Goal: Task Accomplishment & Management: Use online tool/utility

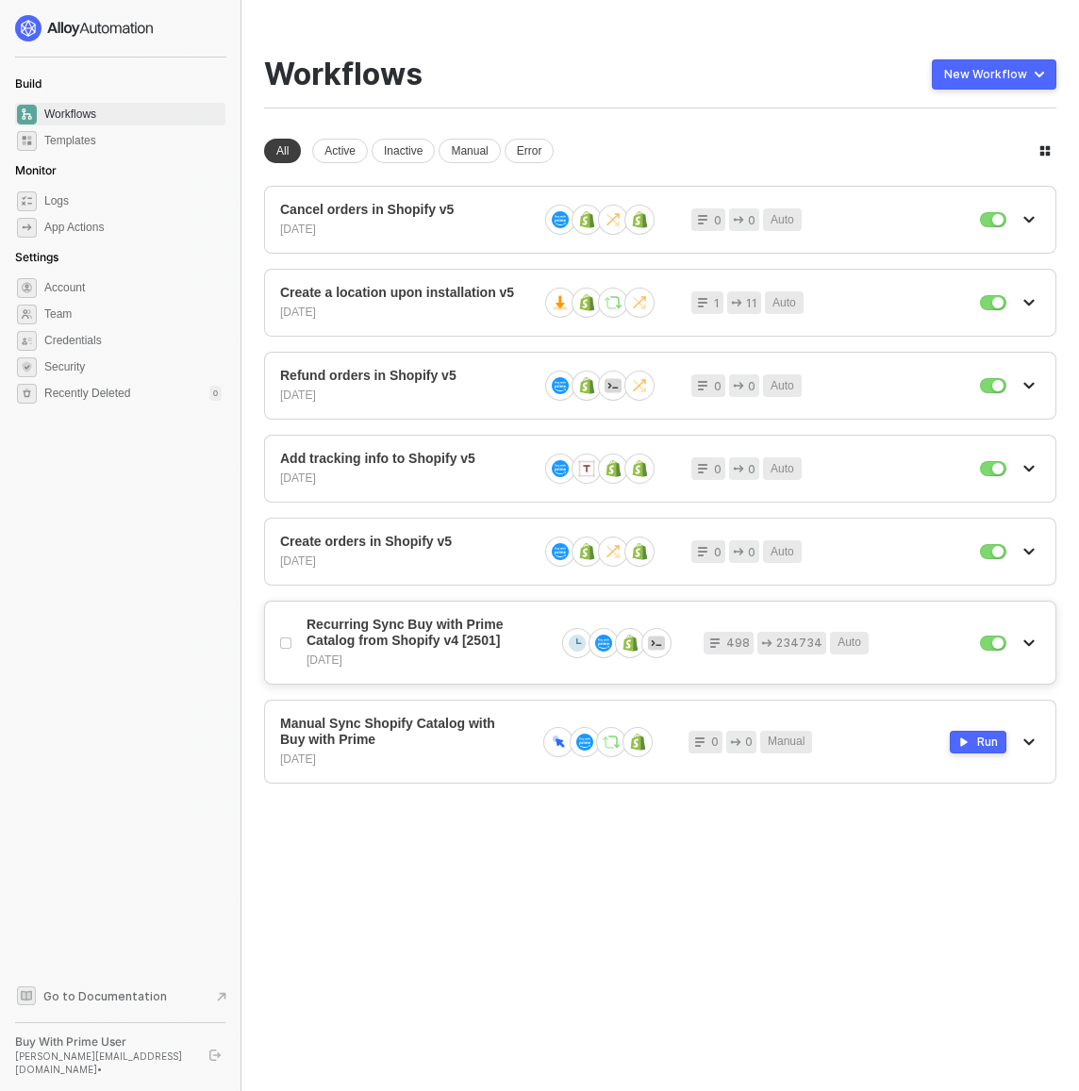
click at [420, 642] on span "Recurring Sync Buy with Prime Catalog from Shopify v4 [2501]" at bounding box center [423, 633] width 233 height 32
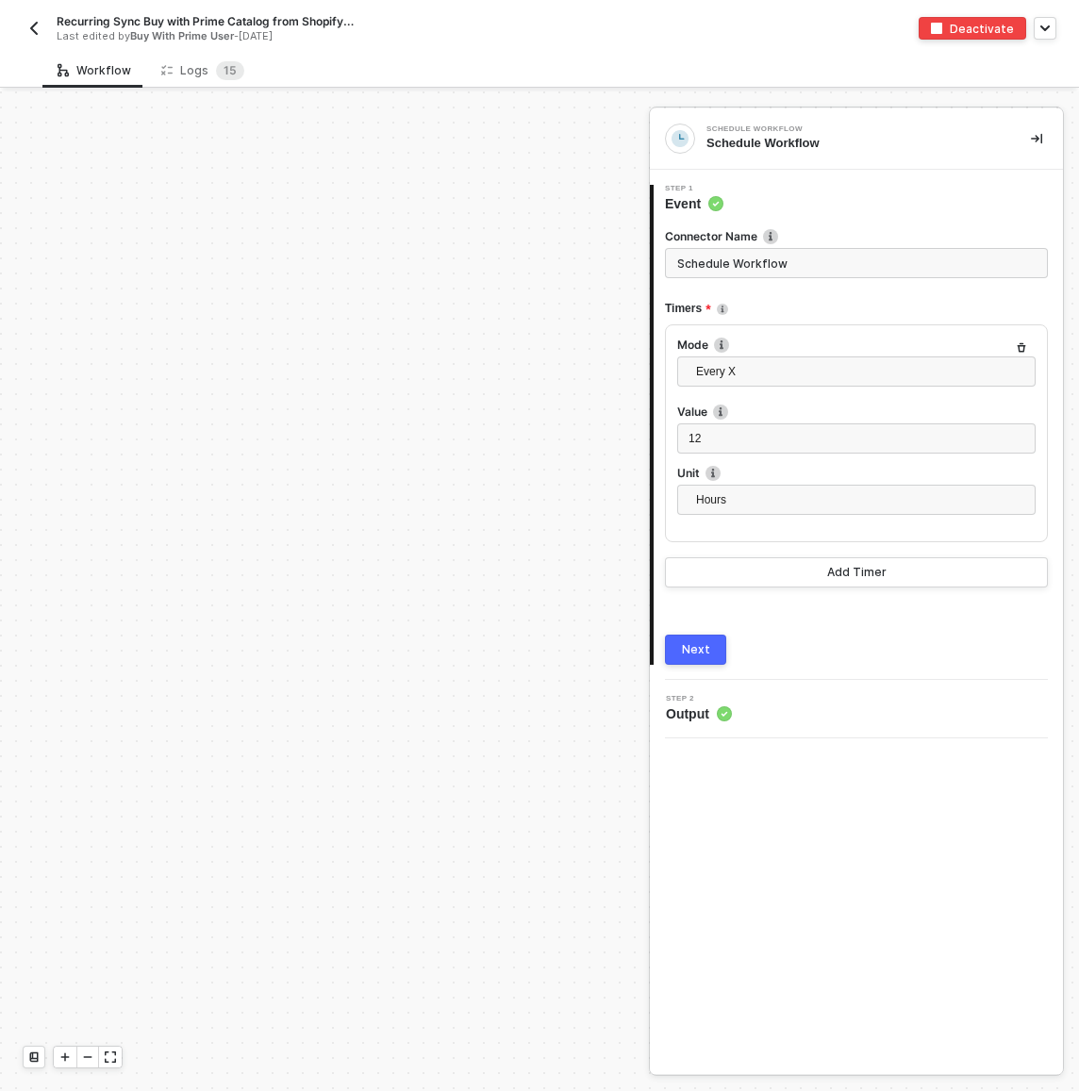
scroll to position [1946, 0]
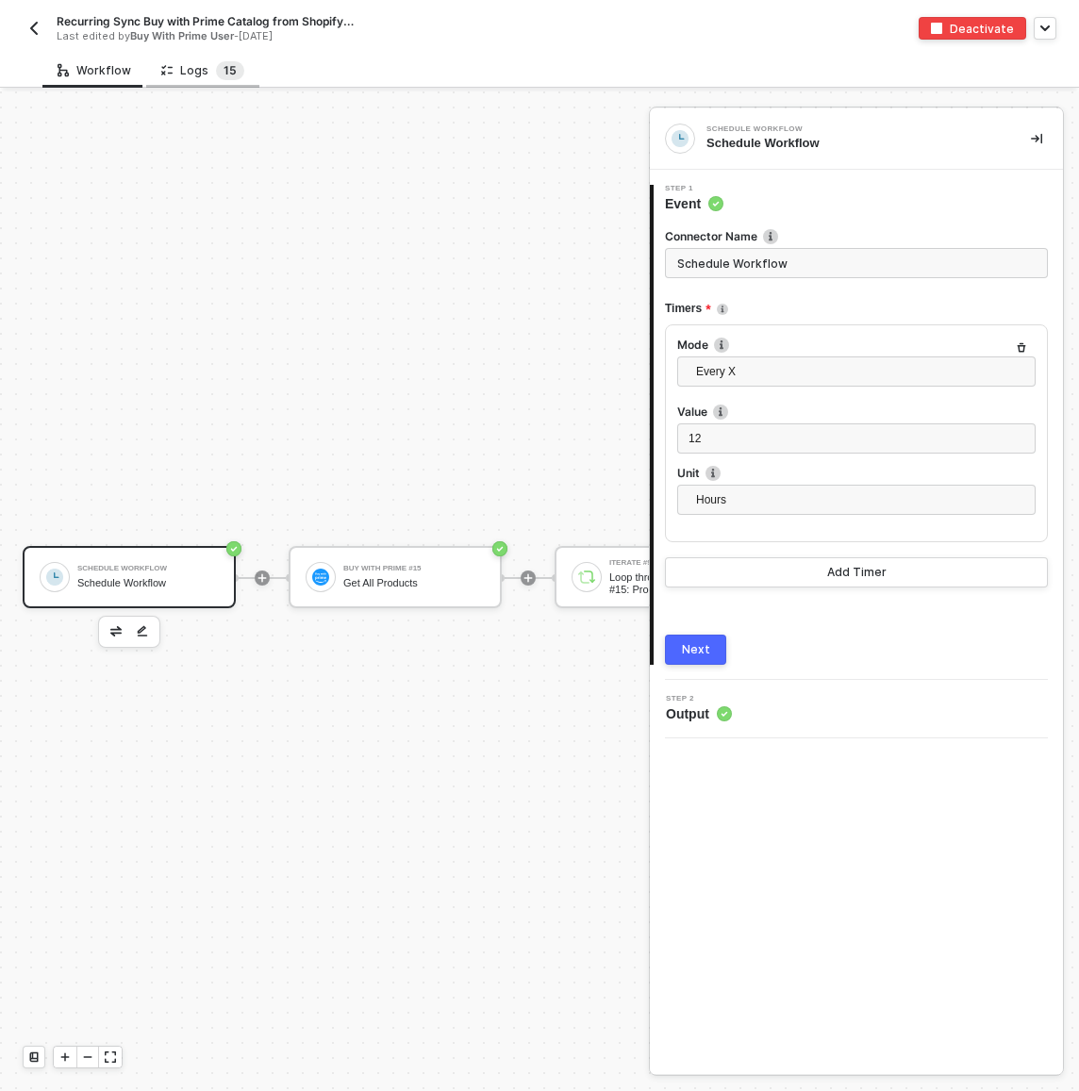
click at [224, 73] on span "1" at bounding box center [227, 70] width 6 height 14
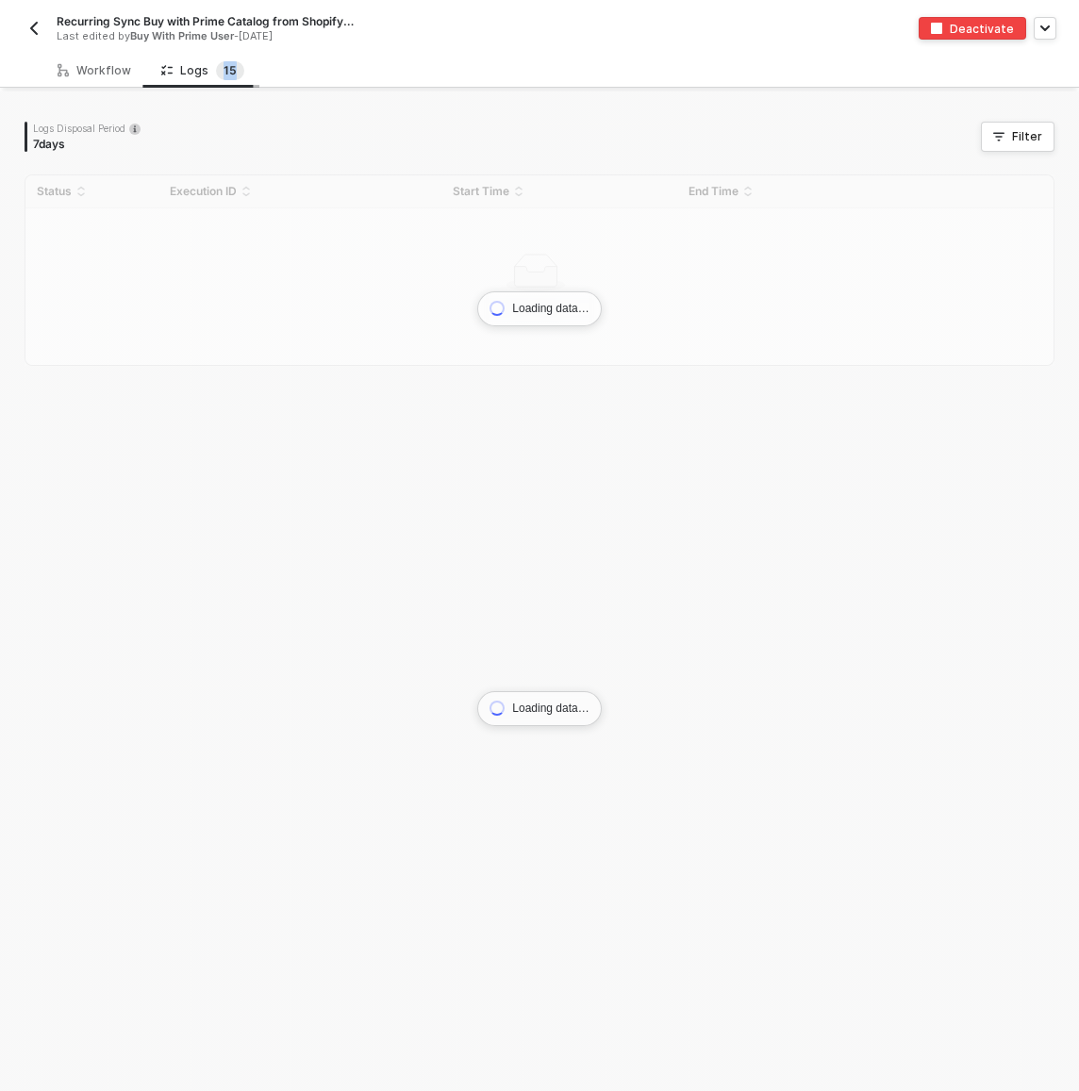
click at [224, 73] on span "1" at bounding box center [227, 70] width 6 height 14
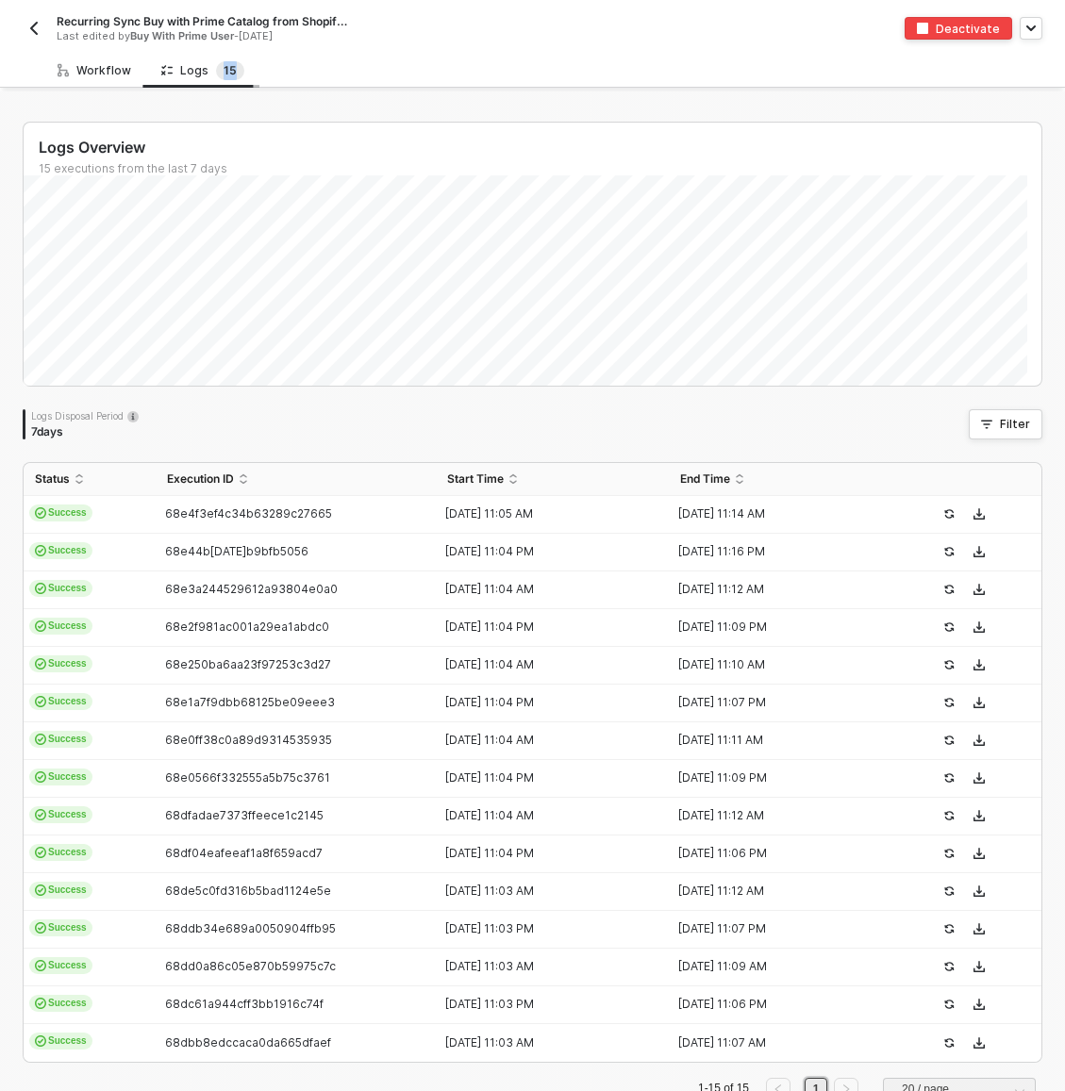
click at [84, 72] on div "Workflow" at bounding box center [95, 70] width 74 height 15
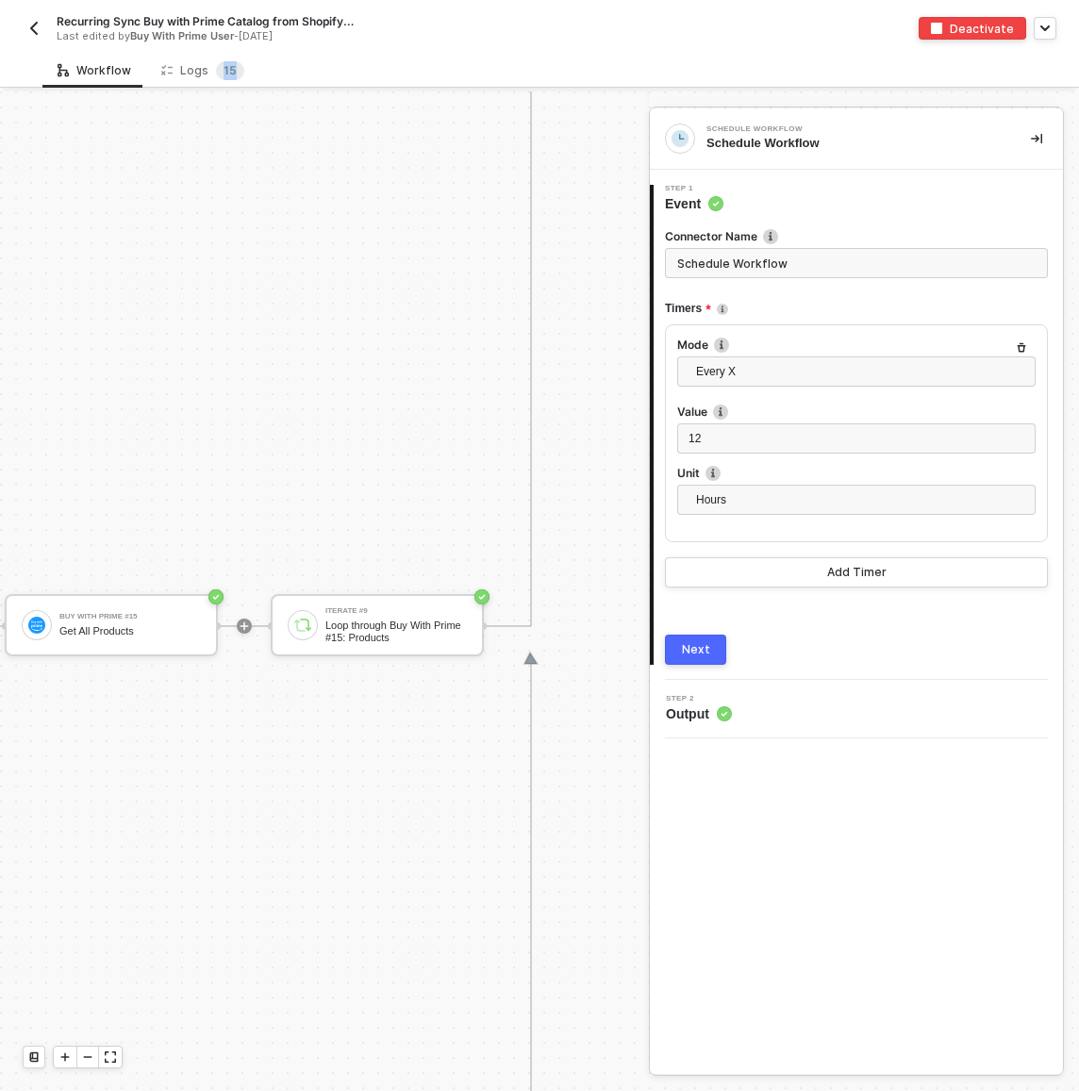
scroll to position [1898, 302]
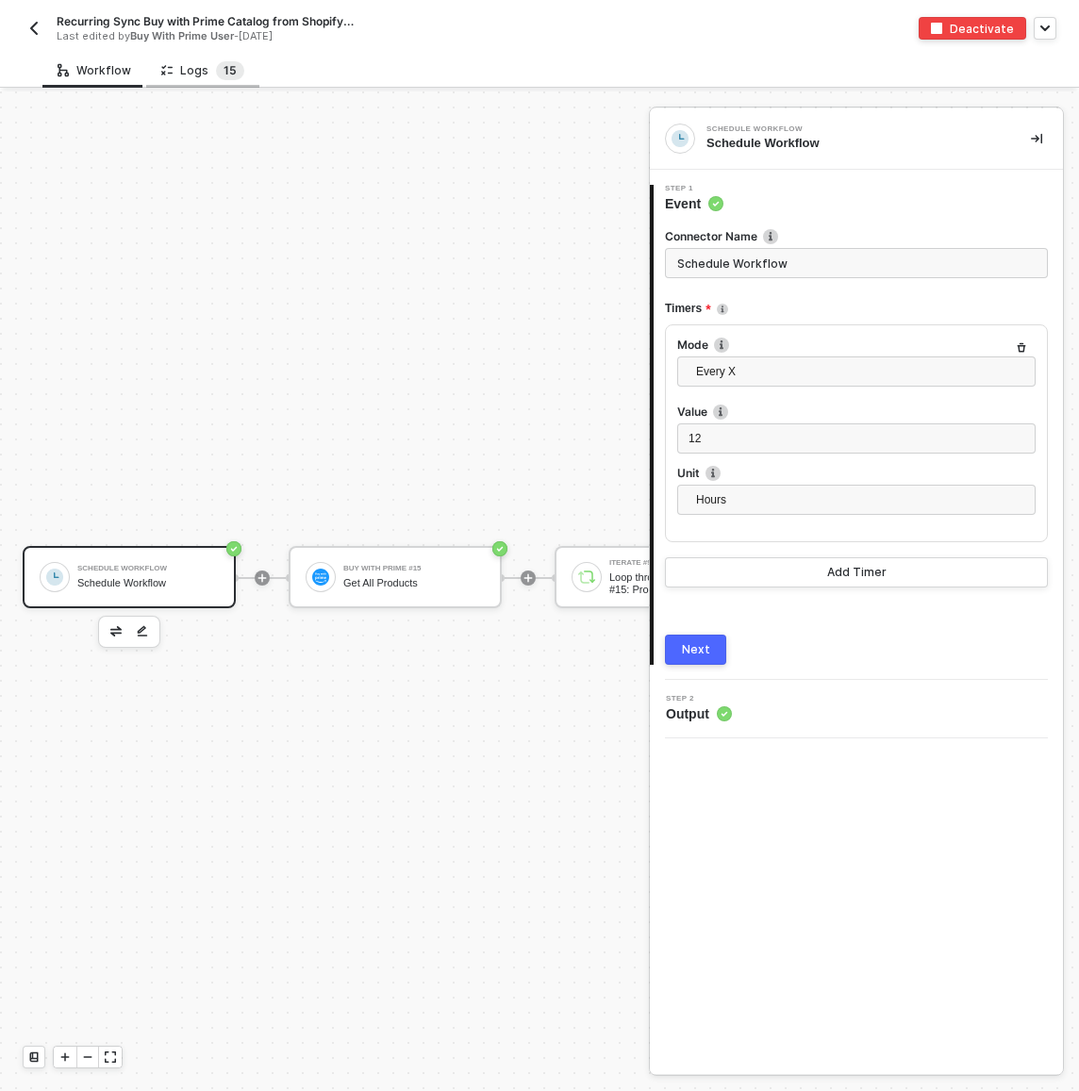
click at [224, 73] on span "1" at bounding box center [227, 70] width 6 height 14
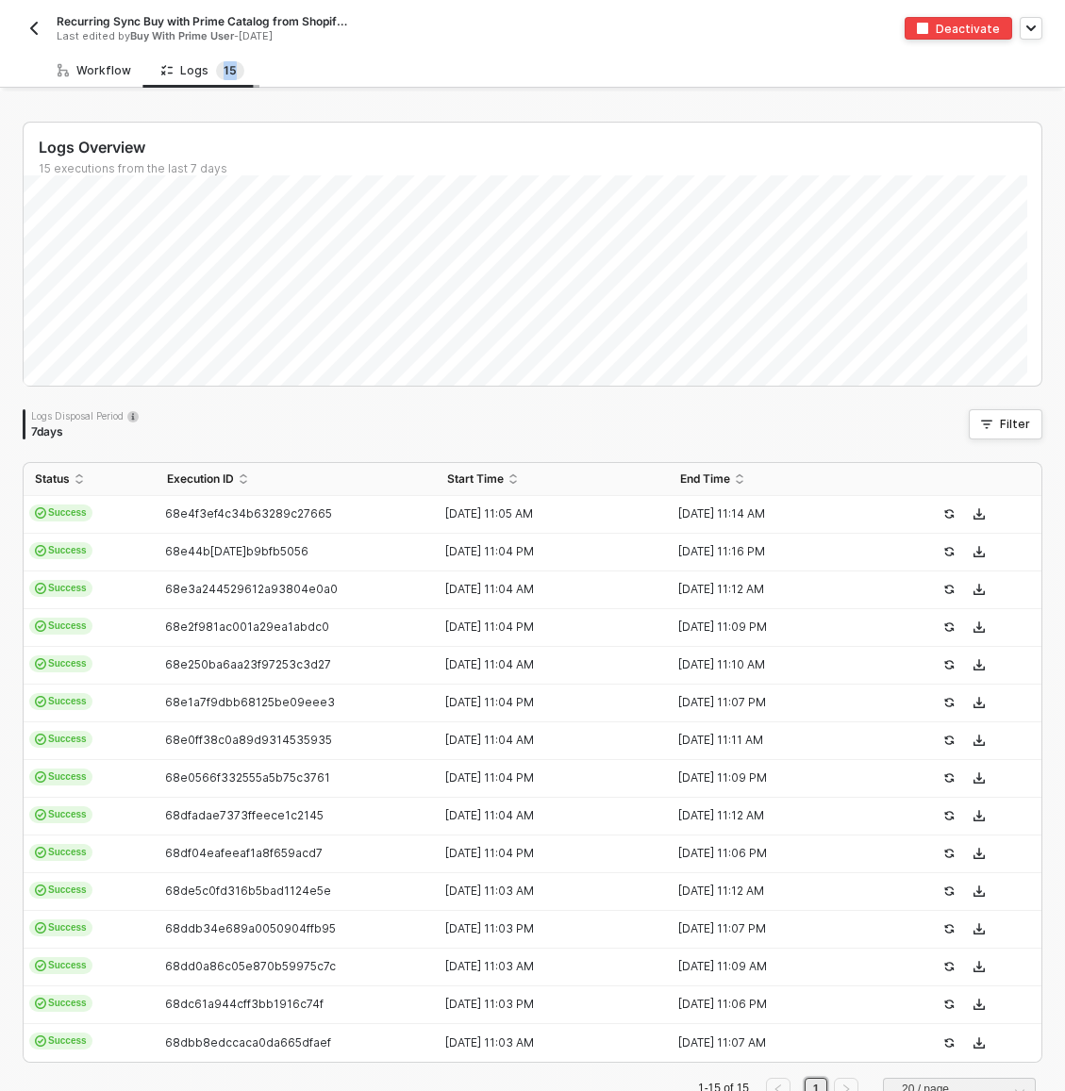
click at [84, 72] on div "Workflow" at bounding box center [95, 70] width 74 height 15
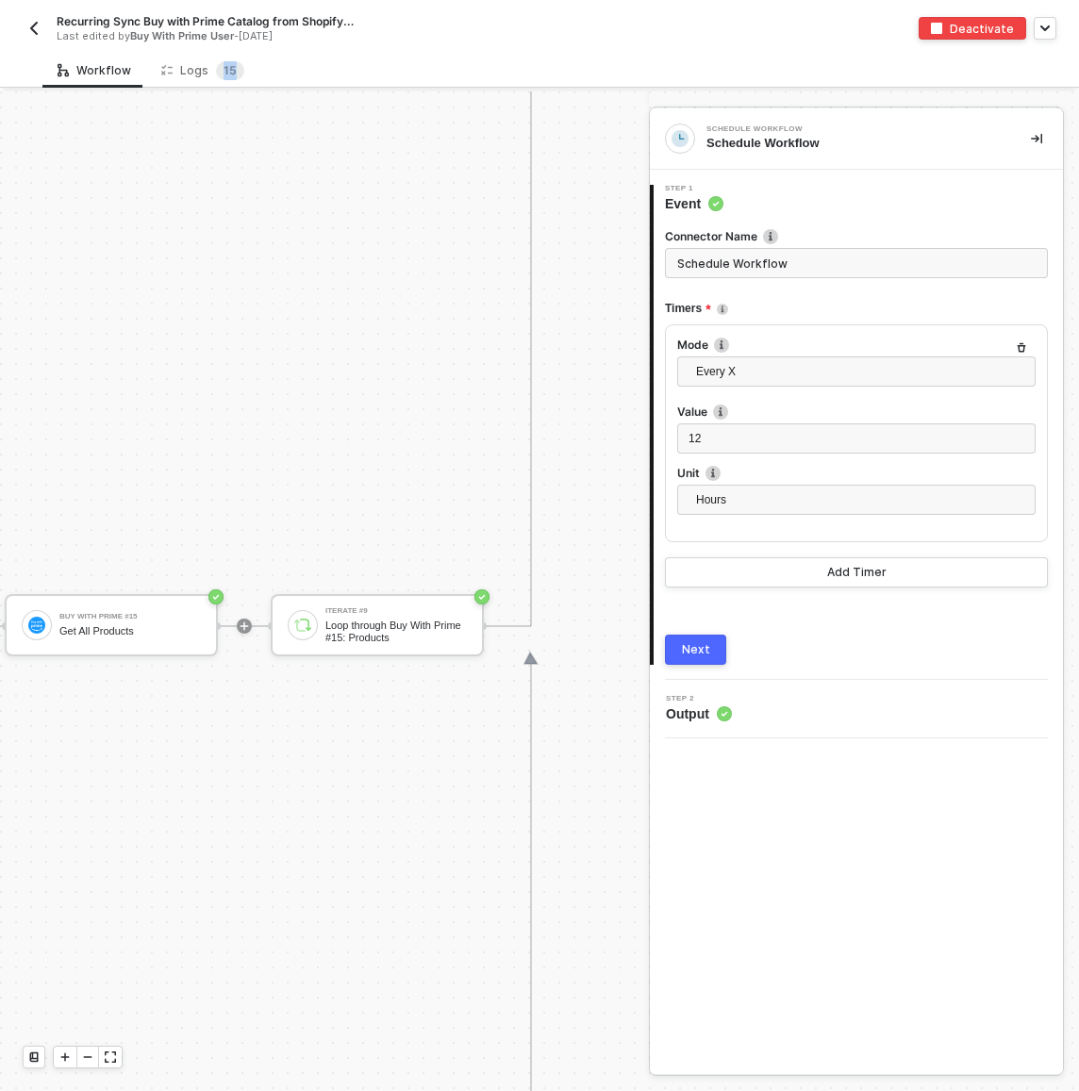
scroll to position [1898, 302]
